Goal: Task Accomplishment & Management: Manage account settings

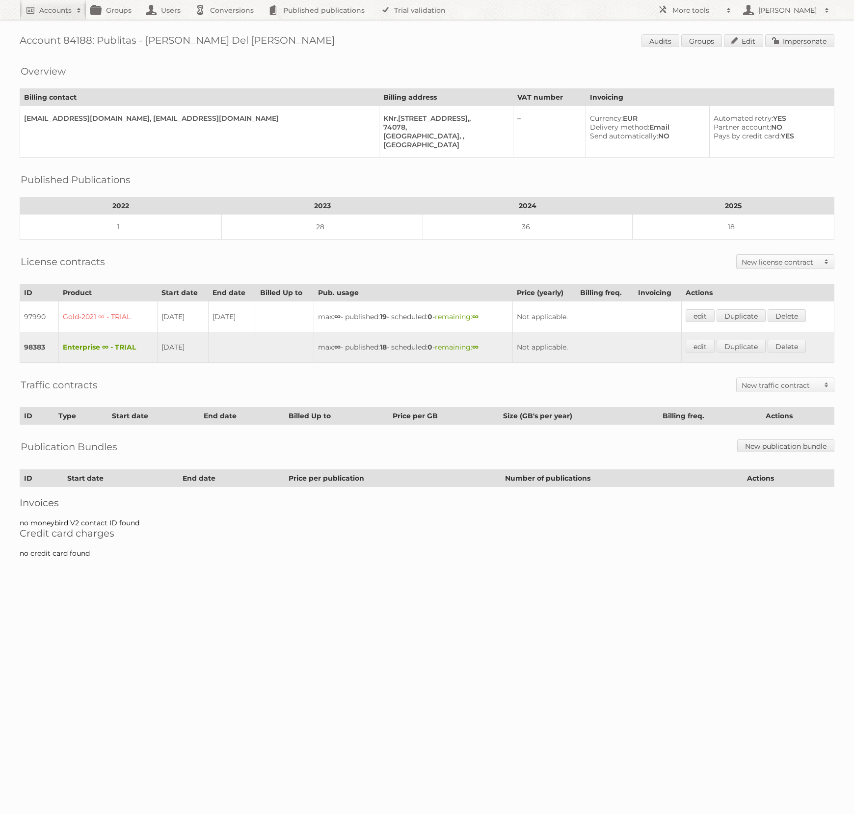
click at [84, 36] on h1 "Account 84188: Publitas - Annet Del Pino Audits Groups Edit Impersonate" at bounding box center [427, 41] width 815 height 15
copy h1 "84188"
click at [734, 10] on span at bounding box center [728, 10] width 15 height 10
drag, startPoint x: 702, startPoint y: 131, endPoint x: 660, endPoint y: 147, distance: 45.2
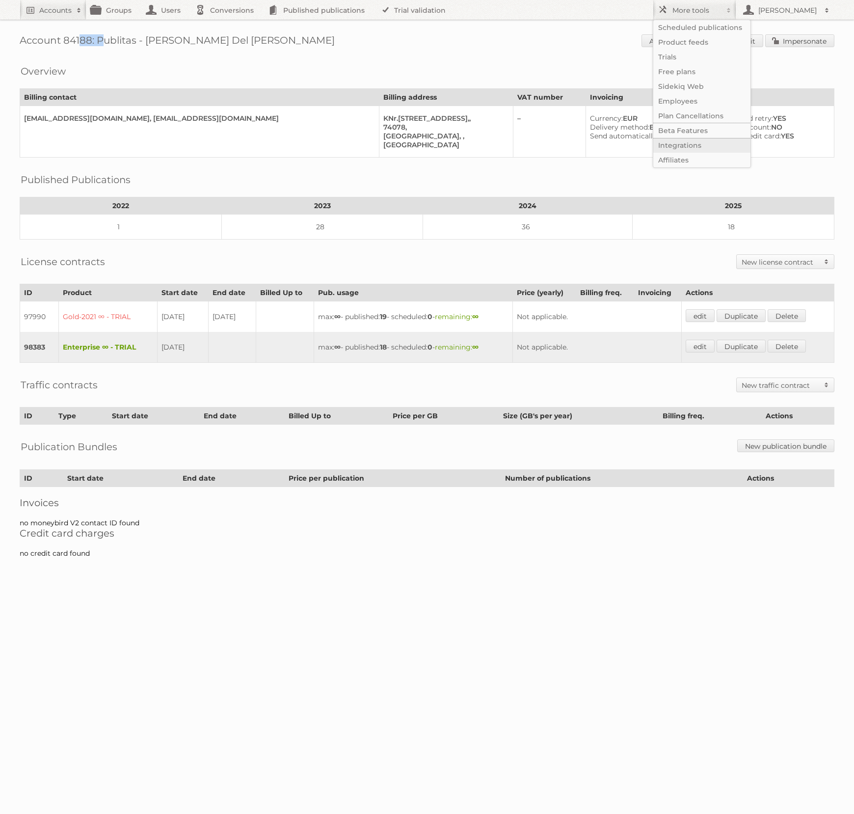
click at [702, 131] on link "Beta Features" at bounding box center [701, 130] width 97 height 15
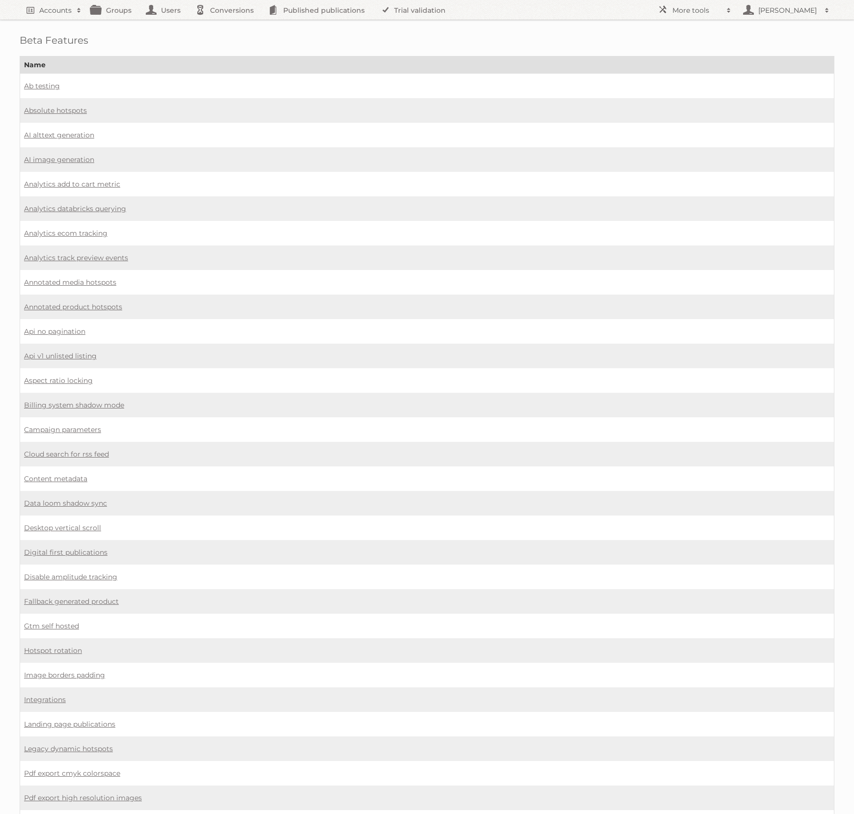
click at [74, 540] on td "Digital first publications" at bounding box center [427, 552] width 814 height 25
click at [74, 548] on link "Digital first publications" at bounding box center [65, 552] width 83 height 9
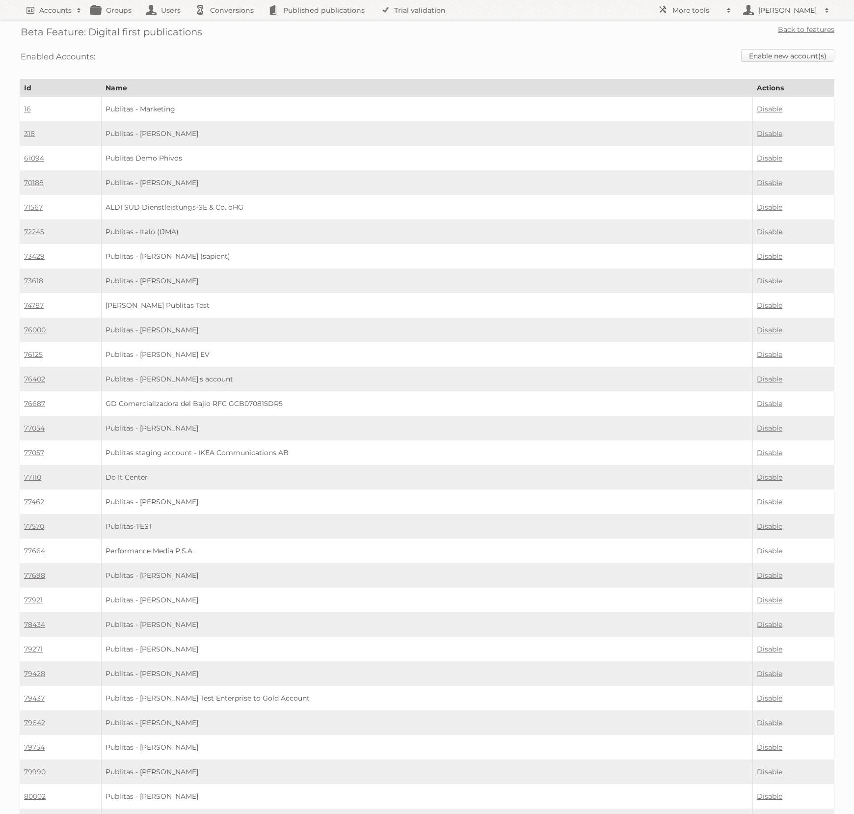
click at [781, 57] on link "Enable new account(s)" at bounding box center [787, 55] width 93 height 13
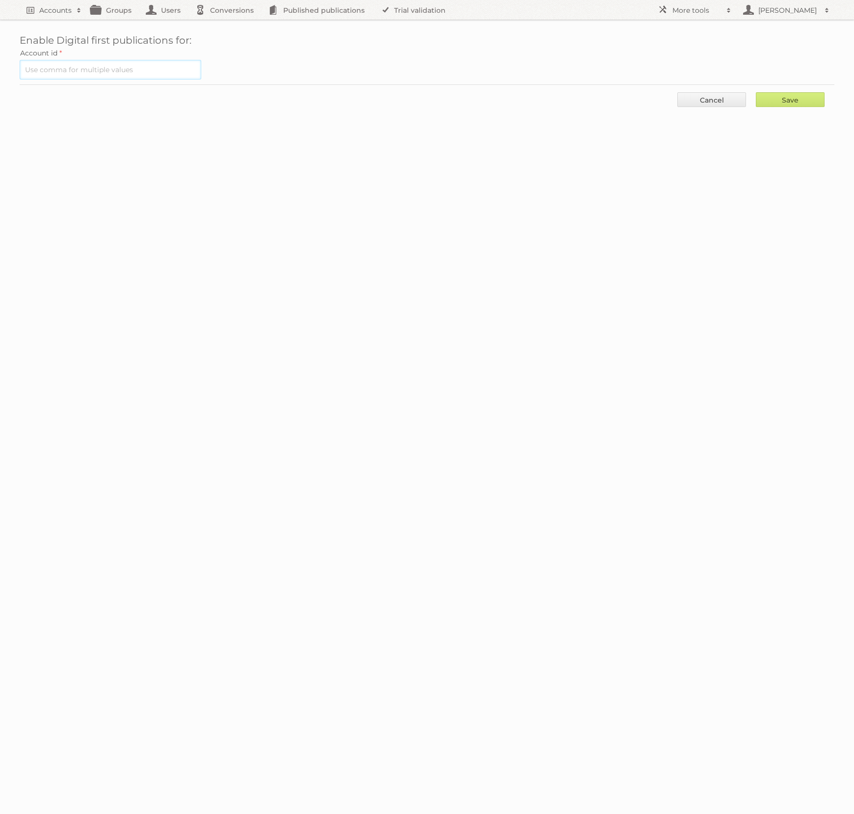
click at [92, 69] on input "text" at bounding box center [111, 70] width 182 height 20
paste input "84188"
type input "84188"
drag, startPoint x: 789, startPoint y: 88, endPoint x: 790, endPoint y: 94, distance: 6.0
click at [789, 88] on div "Save Cancel" at bounding box center [427, 98] width 815 height 29
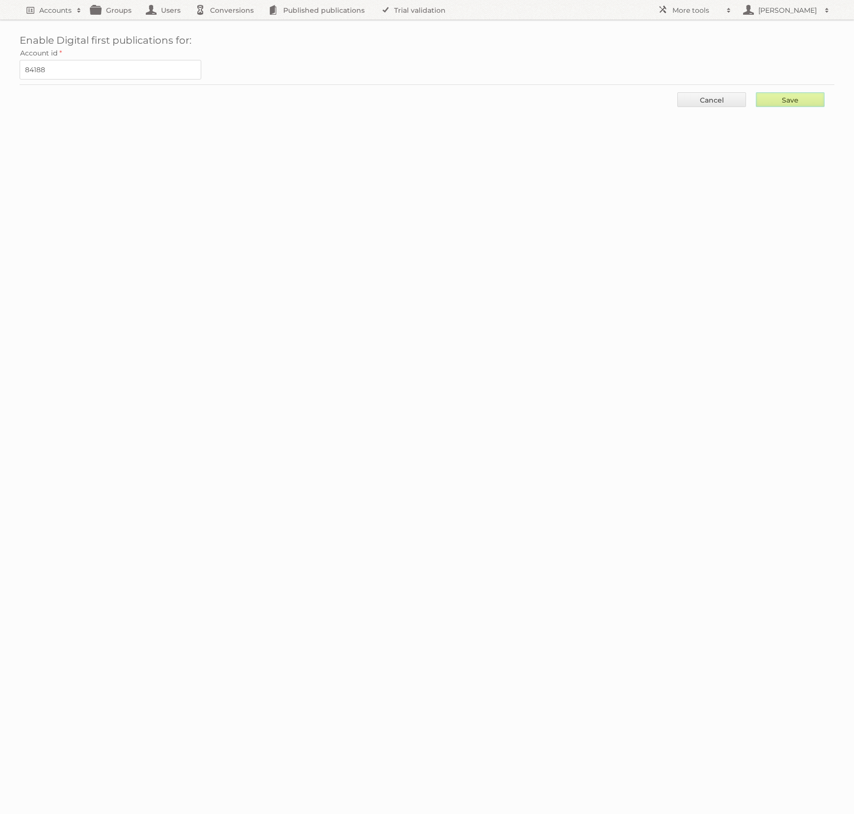
click at [791, 94] on input "Save" at bounding box center [790, 99] width 69 height 15
type input "..."
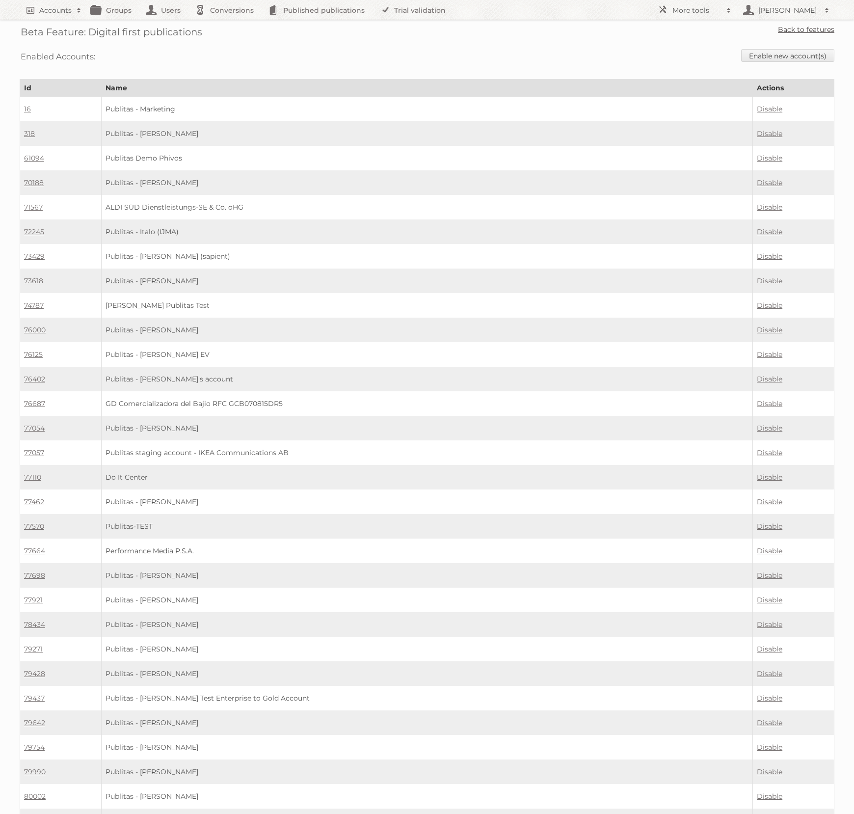
click at [819, 28] on link "Back to features" at bounding box center [806, 29] width 56 height 9
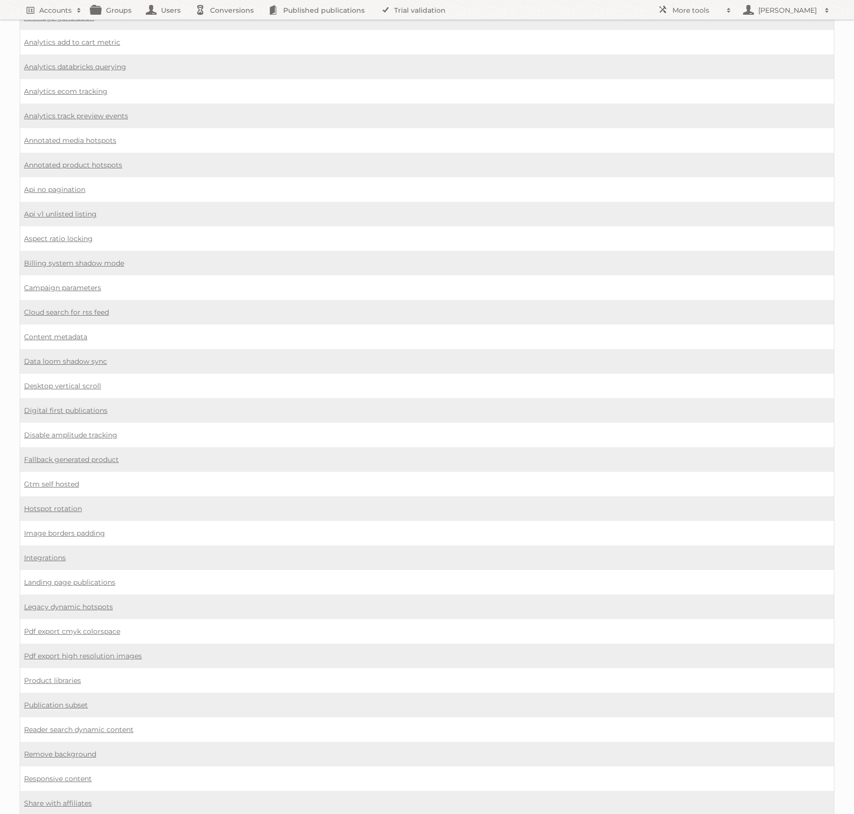
scroll to position [309, 0]
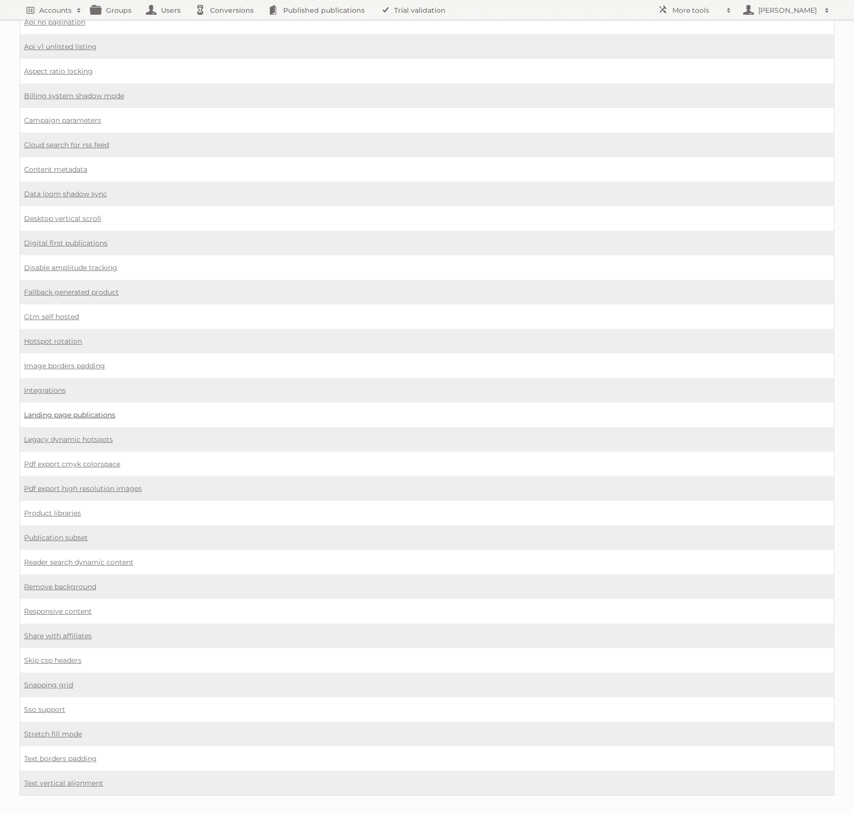
click at [54, 410] on link "Landing page publications" at bounding box center [69, 414] width 91 height 9
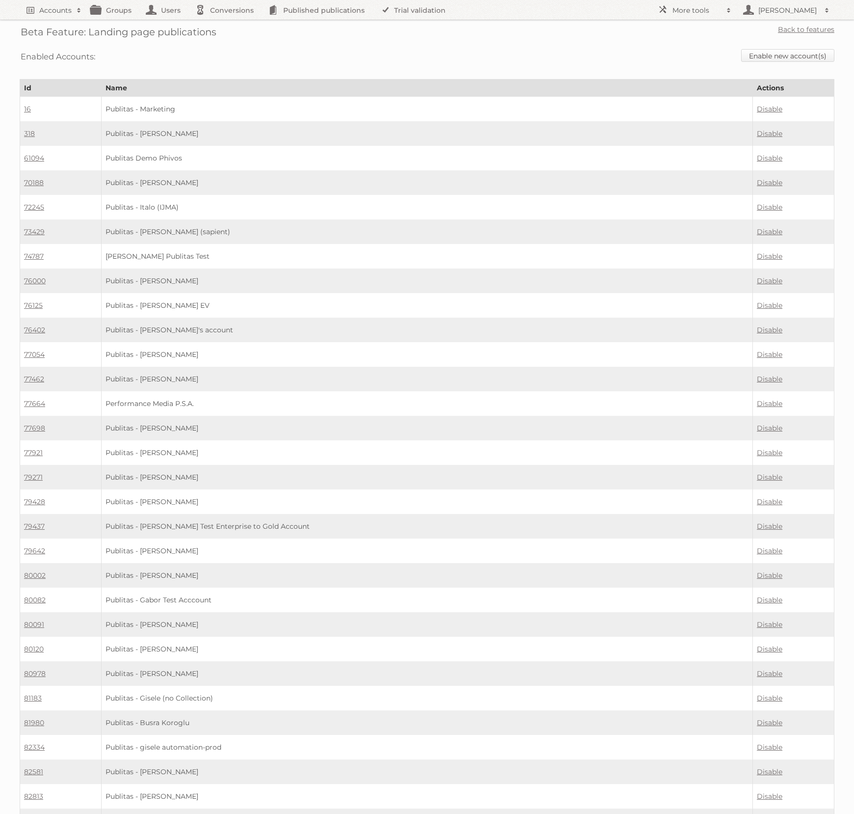
click at [774, 55] on link "Enable new account(s)" at bounding box center [787, 55] width 93 height 13
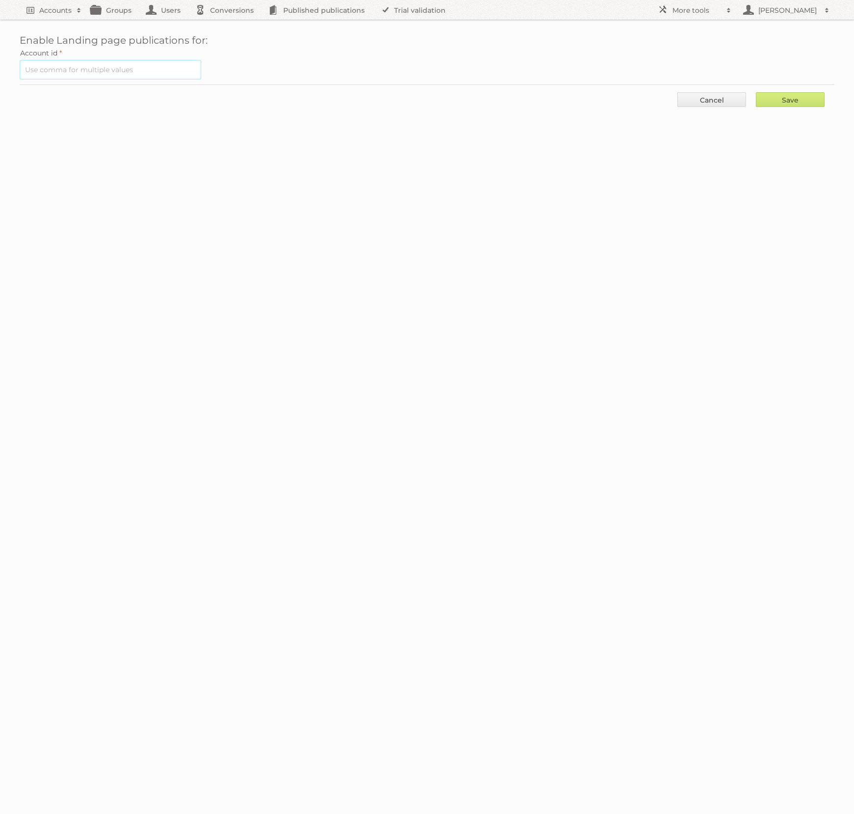
click at [156, 73] on input "text" at bounding box center [111, 70] width 182 height 20
paste input "84188"
type input "84188"
click at [785, 89] on div "Save Cancel" at bounding box center [427, 98] width 815 height 29
click at [788, 98] on input "Save" at bounding box center [790, 99] width 69 height 15
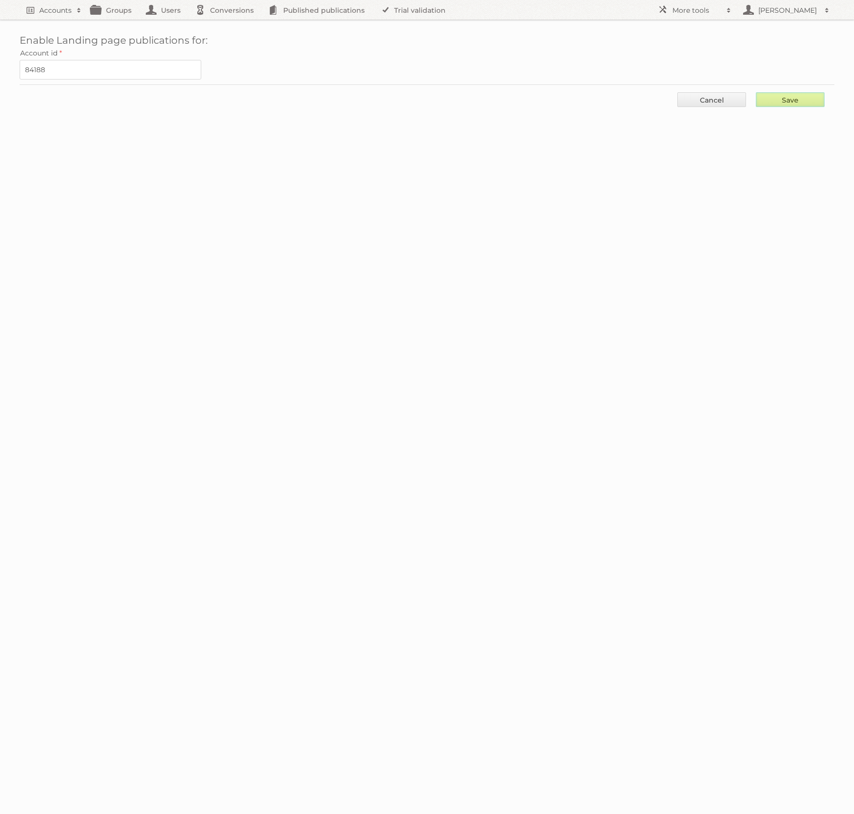
type input "..."
